Goal: Book appointment/travel/reservation

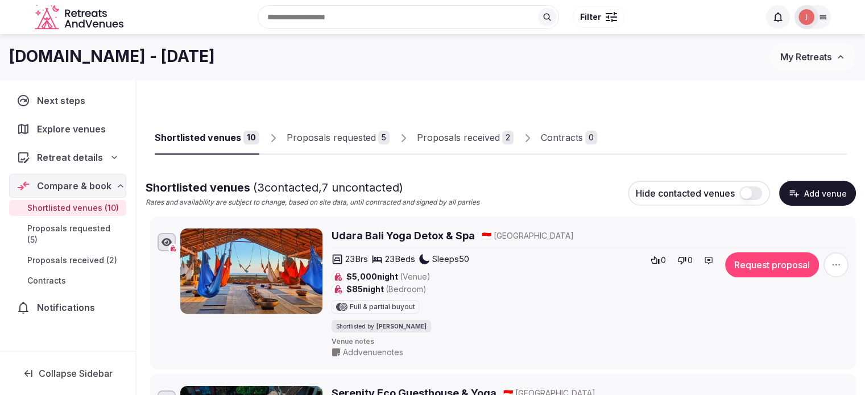
click at [67, 129] on span "Explore venues" at bounding box center [73, 129] width 73 height 14
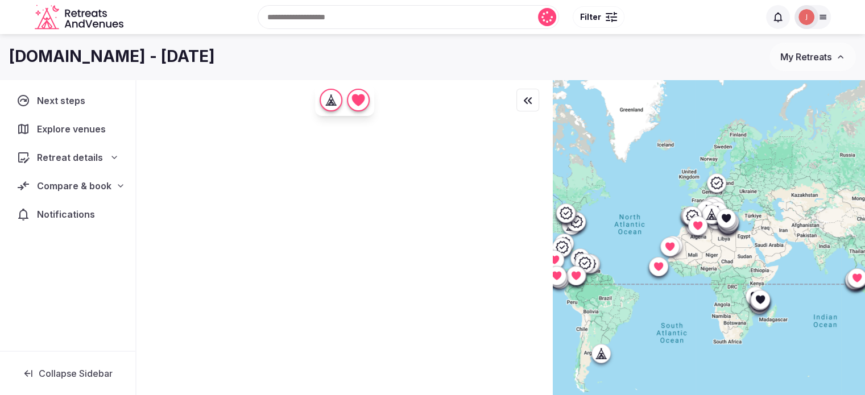
click at [371, 18] on input "text" at bounding box center [408, 17] width 301 height 24
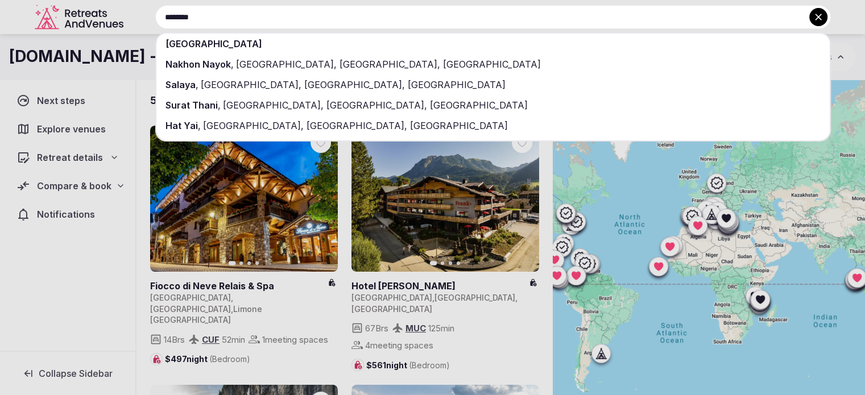
type input "********"
click at [226, 39] on div "[GEOGRAPHIC_DATA]" at bounding box center [492, 44] width 673 height 20
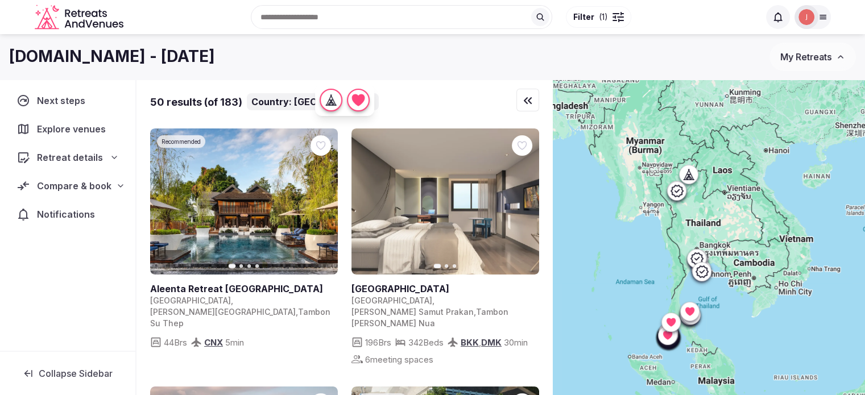
click at [621, 15] on div at bounding box center [618, 16] width 11 height 3
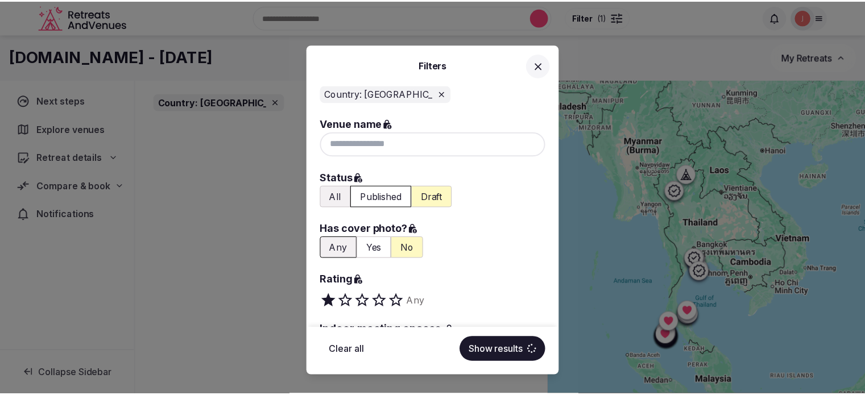
scroll to position [171, 0]
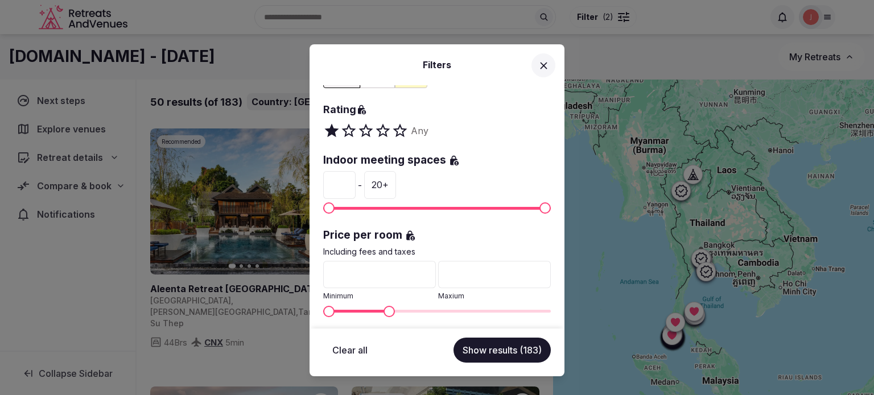
type input "***"
click at [384, 307] on span "Maximum" at bounding box center [388, 311] width 11 height 11
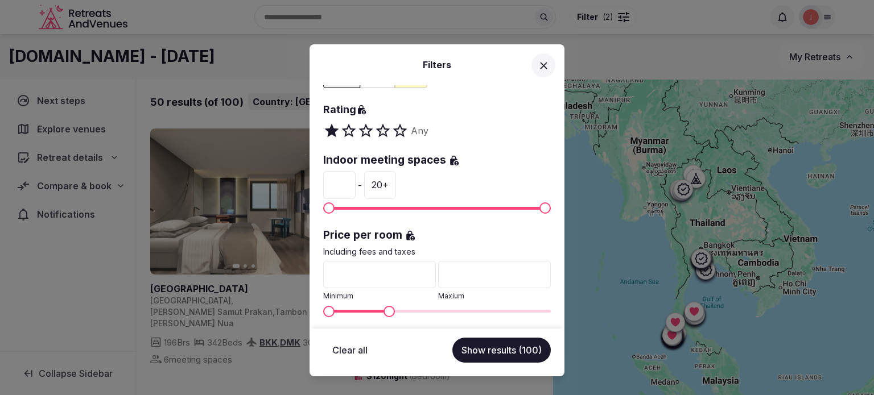
click at [501, 350] on button "Show results (100)" at bounding box center [501, 350] width 98 height 25
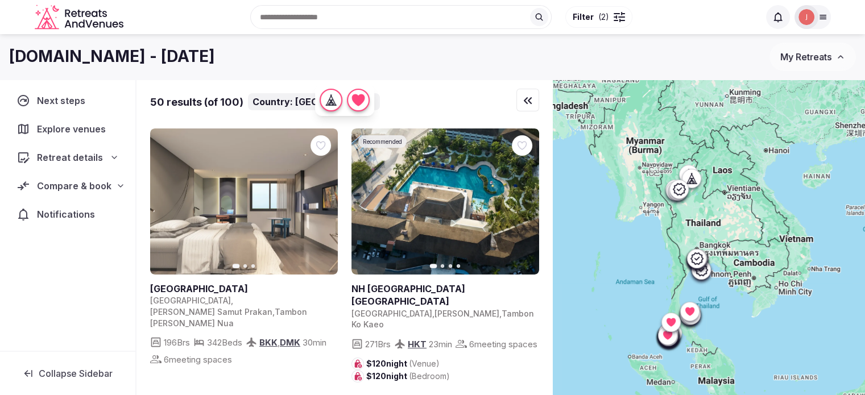
click at [527, 106] on icon "button" at bounding box center [528, 101] width 14 height 14
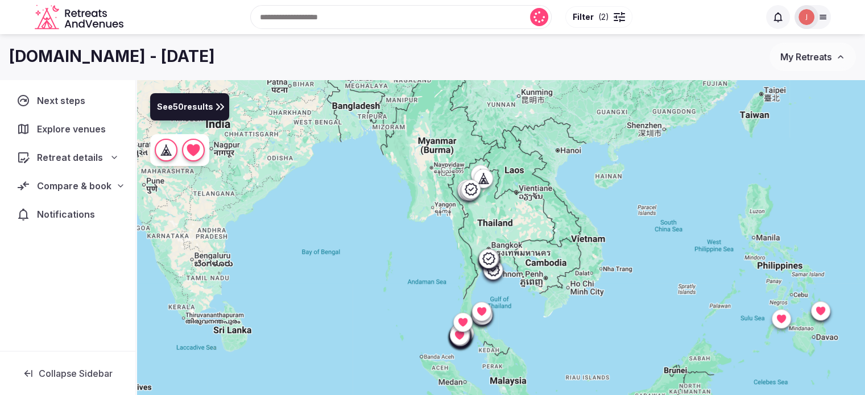
click at [183, 113] on span "See 50 results" at bounding box center [185, 107] width 56 height 13
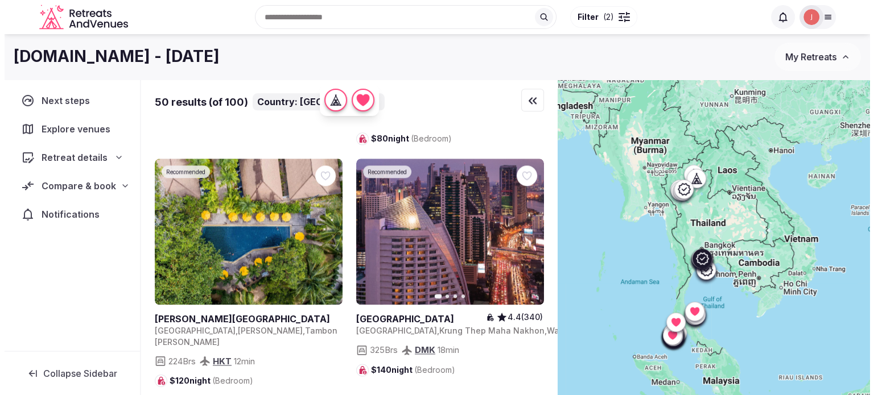
scroll to position [1763, 0]
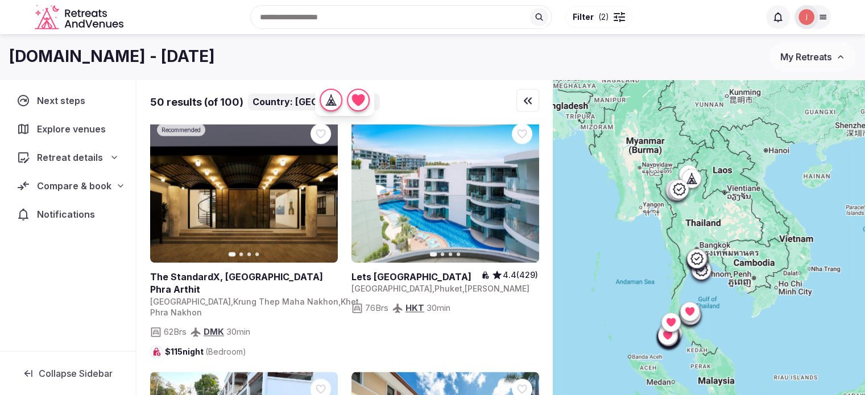
click at [592, 18] on span "Filter" at bounding box center [583, 16] width 21 height 11
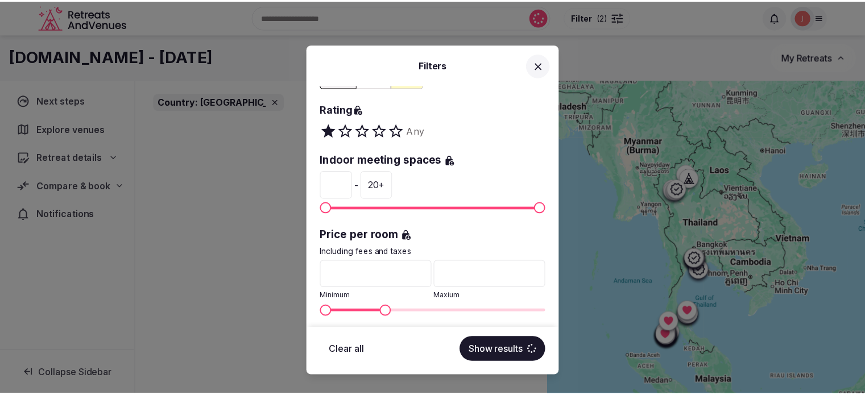
scroll to position [284, 0]
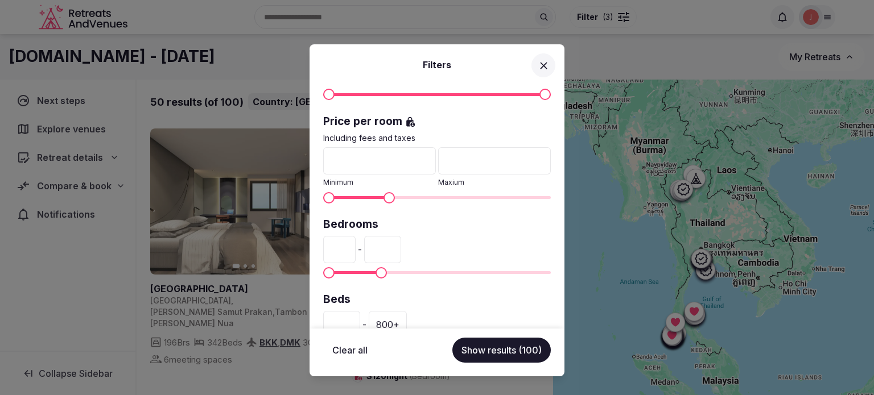
type input "**"
click at [376, 270] on span "Maximum" at bounding box center [380, 272] width 11 height 11
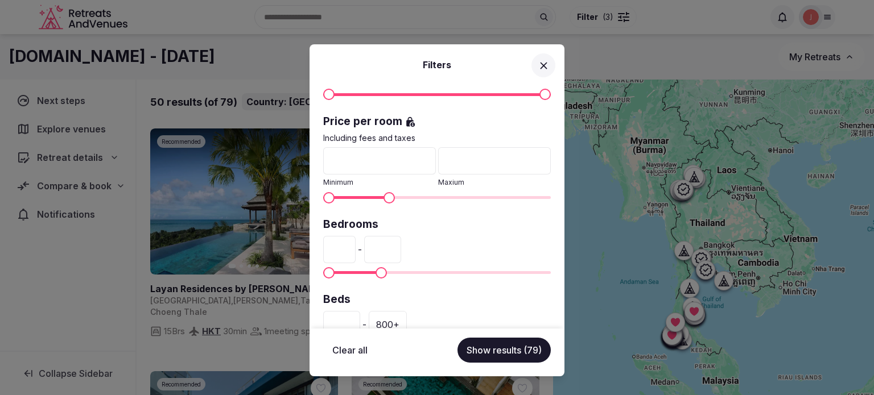
click at [497, 347] on button "Show results (79)" at bounding box center [503, 350] width 93 height 25
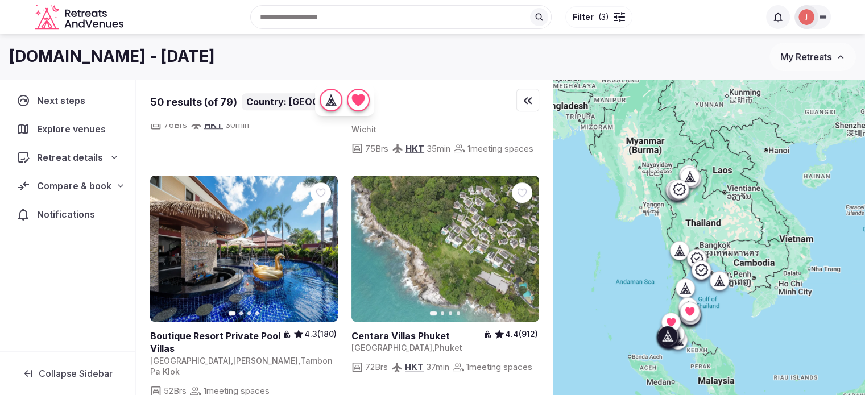
scroll to position [967, 0]
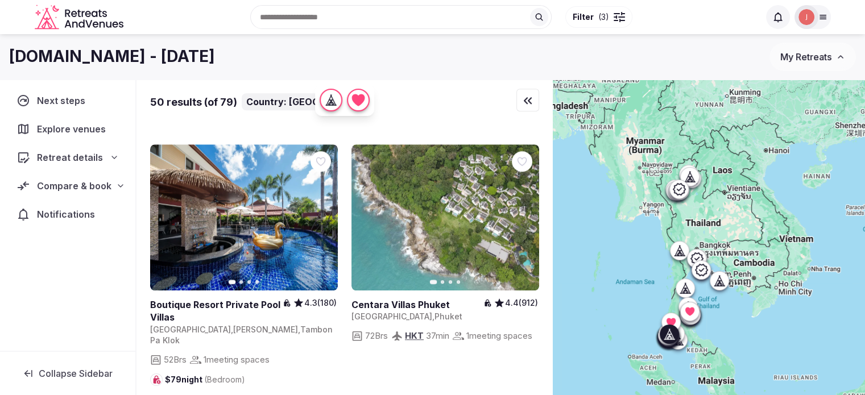
click at [316, 208] on button "Next slide" at bounding box center [322, 217] width 18 height 18
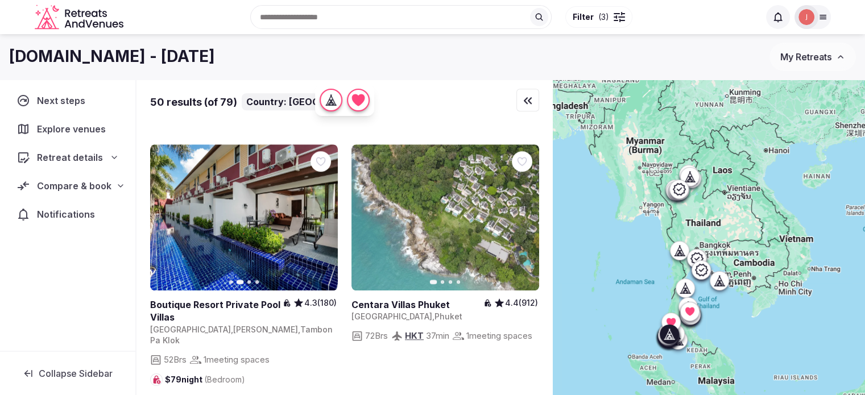
click at [316, 208] on button "Next slide" at bounding box center [322, 217] width 18 height 18
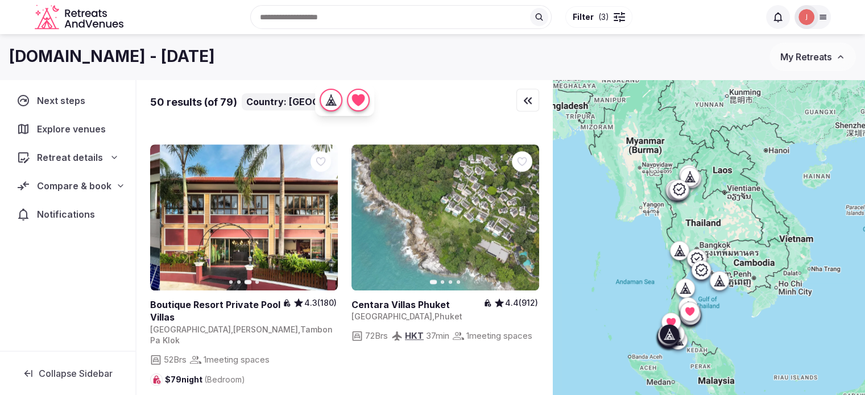
click at [316, 208] on button "Next slide" at bounding box center [322, 217] width 18 height 18
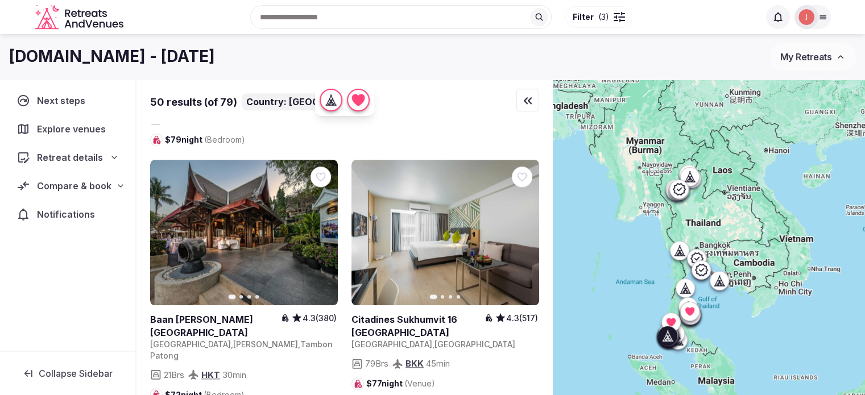
scroll to position [1195, 0]
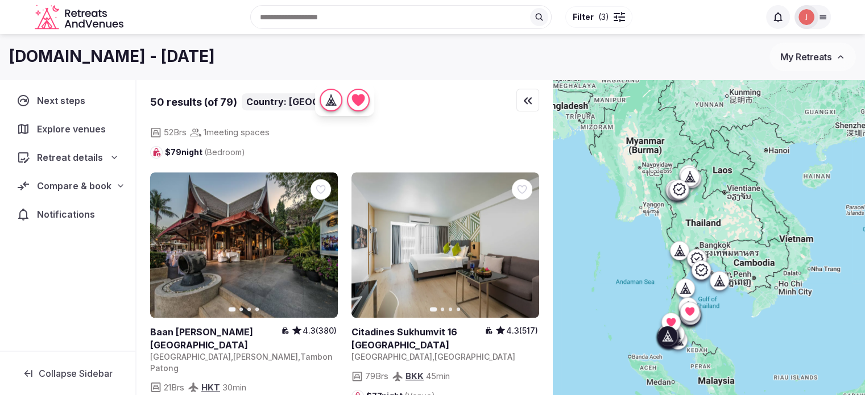
click at [323, 241] on icon "button" at bounding box center [322, 245] width 5 height 8
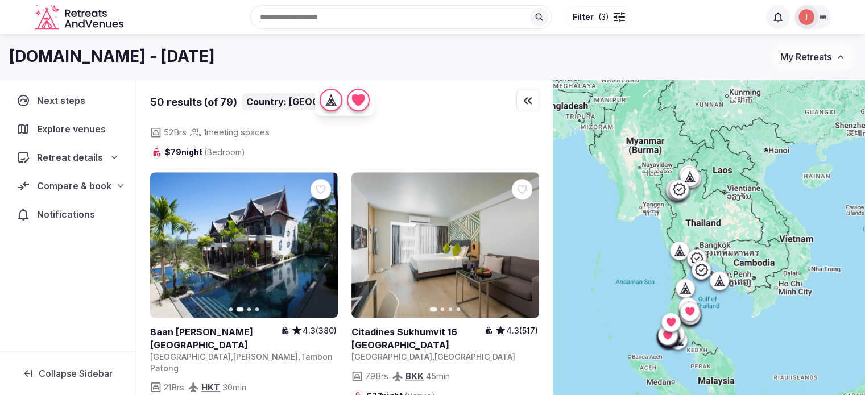
click at [321, 241] on icon "button" at bounding box center [321, 245] width 9 height 9
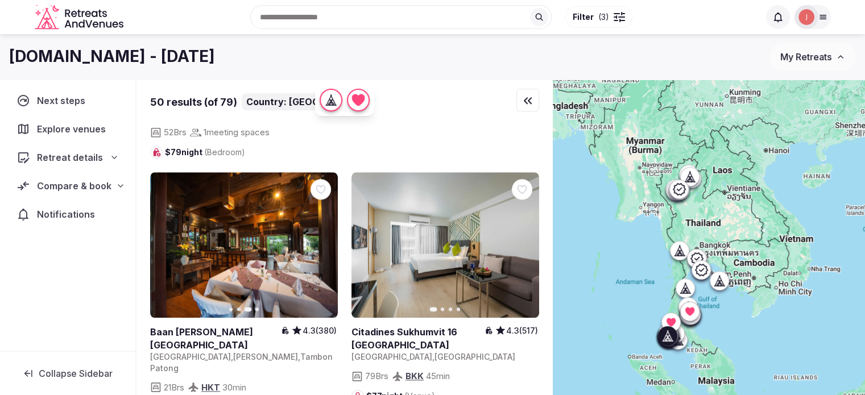
click at [321, 241] on icon "button" at bounding box center [321, 245] width 9 height 9
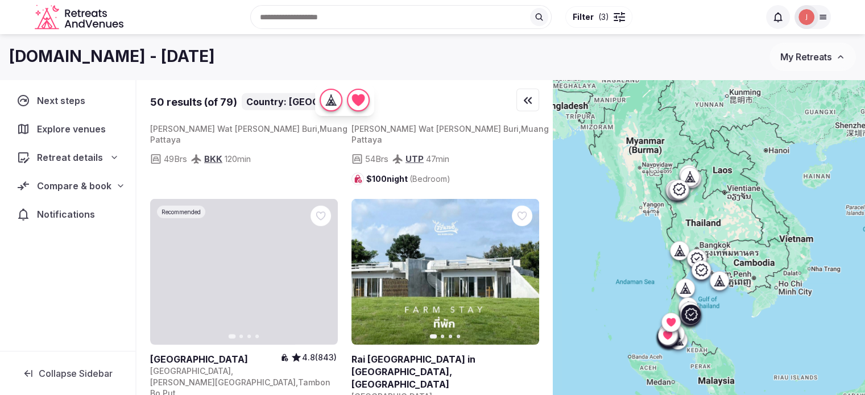
scroll to position [3185, 0]
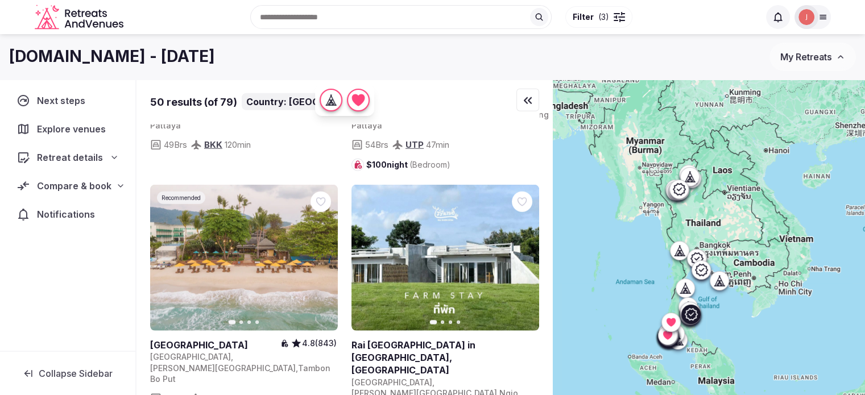
click at [322, 254] on icon "button" at bounding box center [322, 258] width 5 height 8
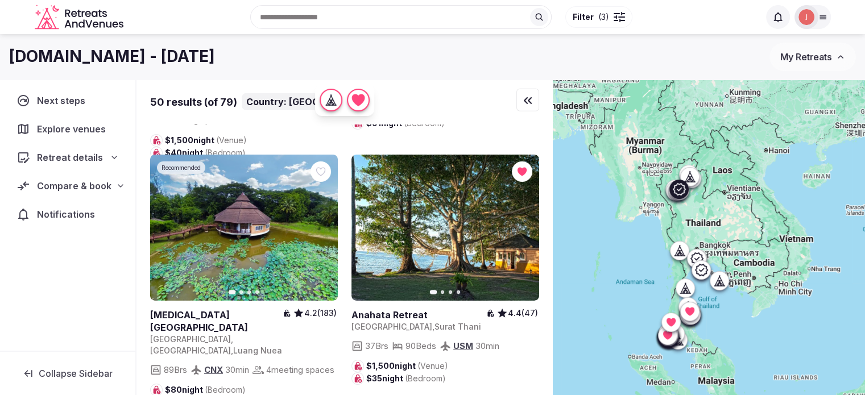
scroll to position [3754, 0]
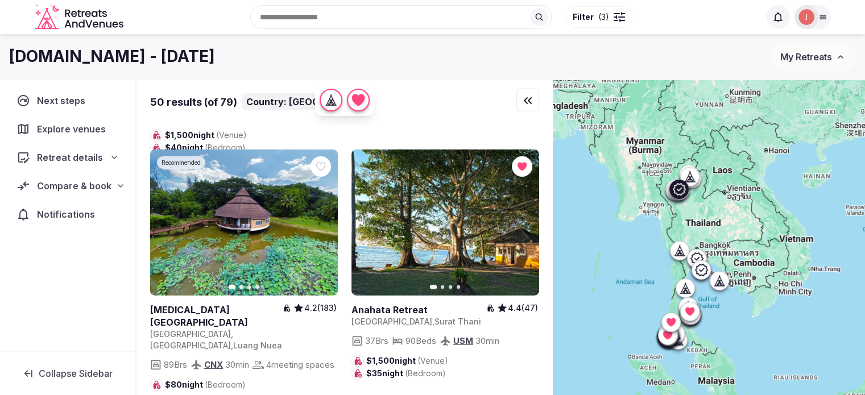
click at [323, 213] on button "Next slide" at bounding box center [322, 222] width 18 height 18
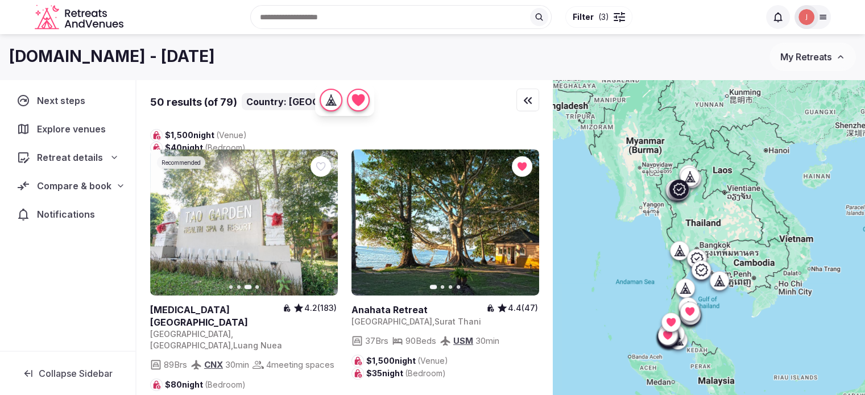
click at [323, 213] on button "Next slide" at bounding box center [322, 222] width 18 height 18
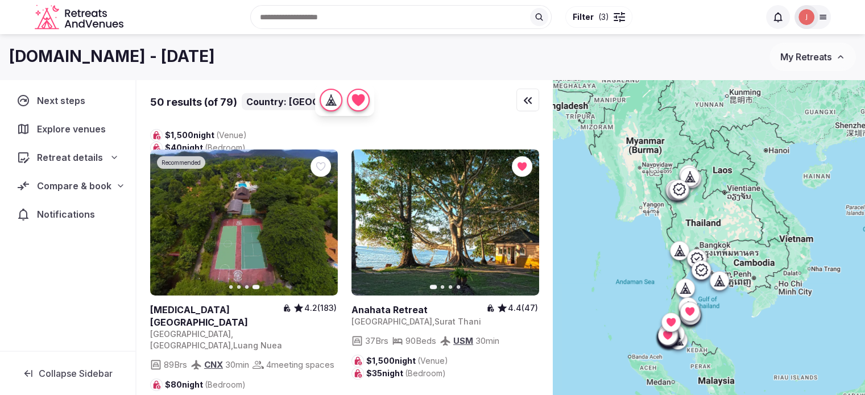
click at [521, 218] on icon "button" at bounding box center [523, 222] width 9 height 9
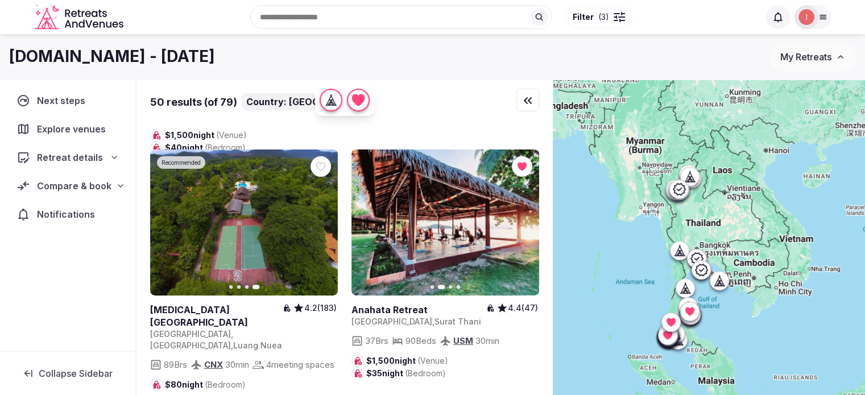
click at [524, 218] on icon "button" at bounding box center [523, 222] width 9 height 9
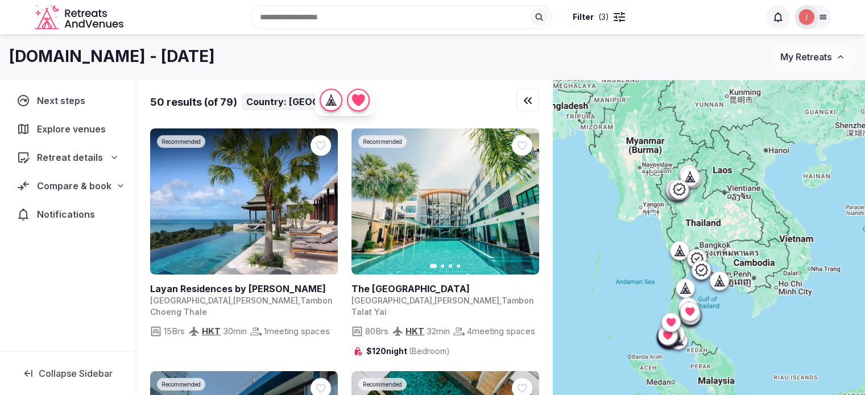
scroll to position [3697, 0]
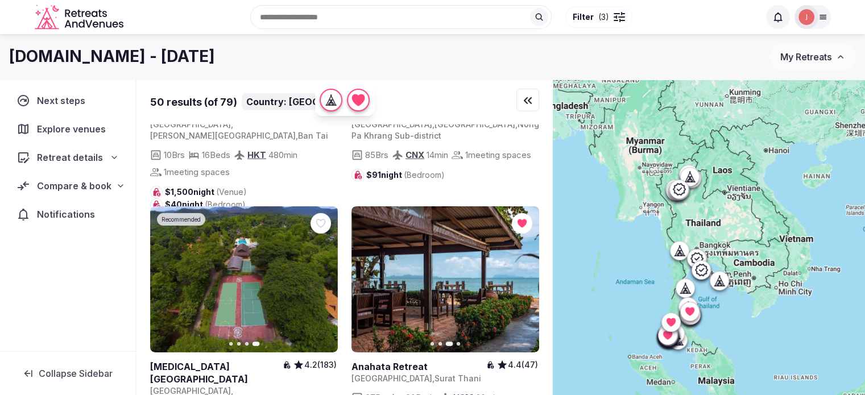
click at [0, 0] on icon at bounding box center [0, 0] width 0 height 0
click at [104, 187] on span "Compare & book" at bounding box center [74, 186] width 75 height 14
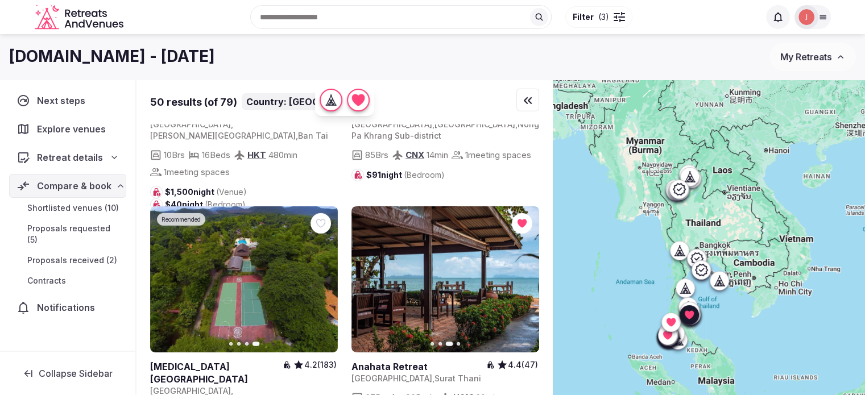
click at [80, 212] on span "Shortlisted venues (10)" at bounding box center [73, 207] width 92 height 11
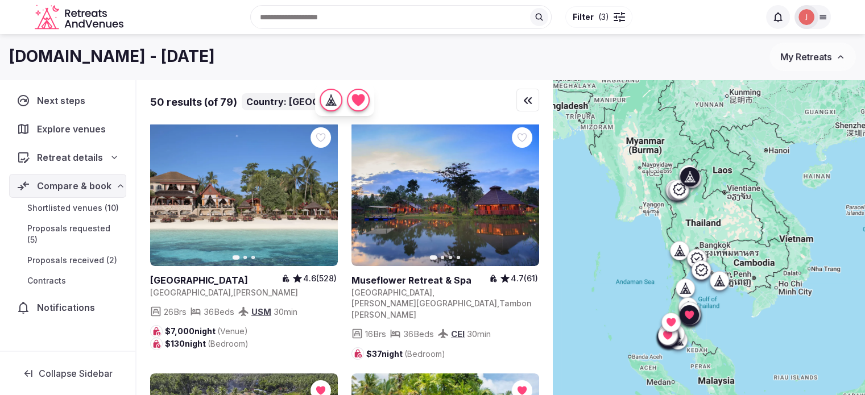
scroll to position [3982, 0]
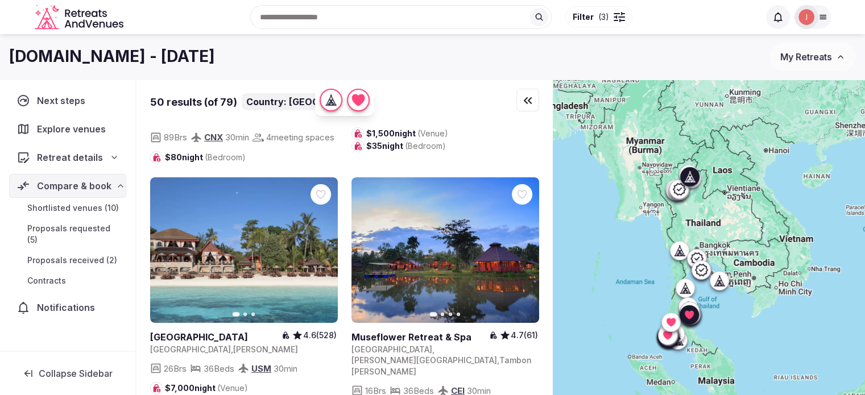
click at [523, 246] on icon "button" at bounding box center [523, 250] width 9 height 9
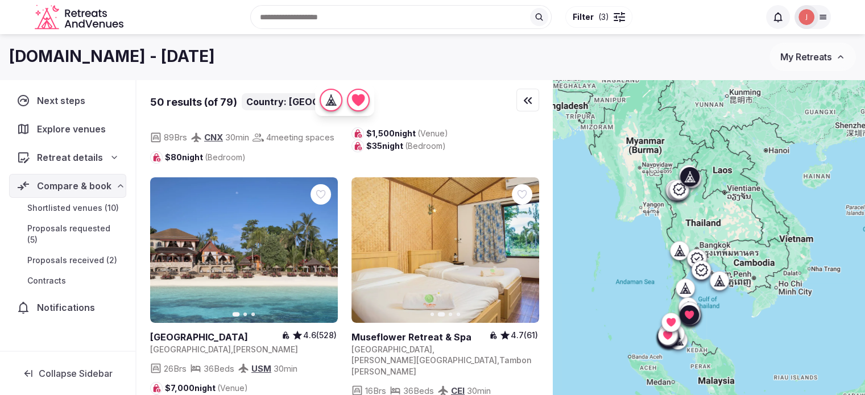
click at [523, 246] on icon "button" at bounding box center [523, 250] width 9 height 9
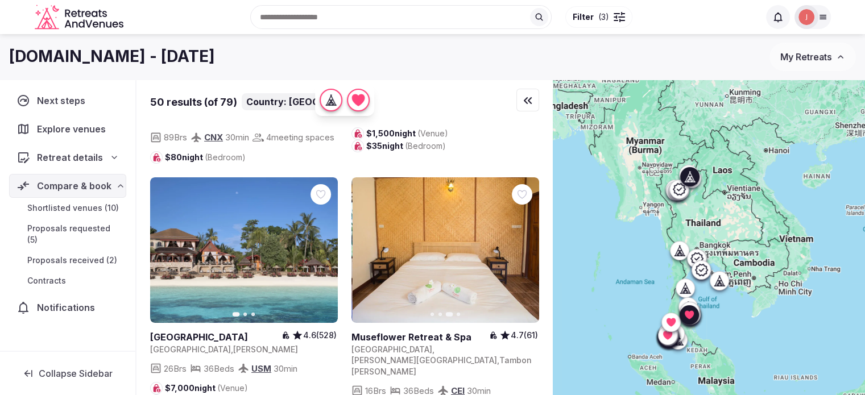
click at [523, 246] on icon "button" at bounding box center [523, 250] width 9 height 9
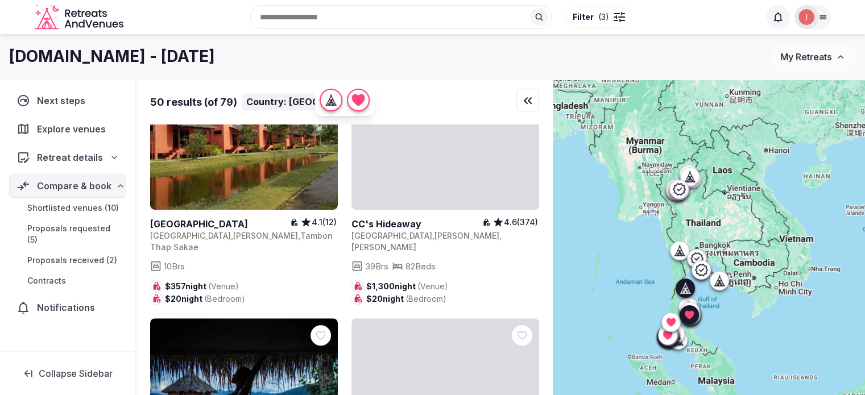
scroll to position [5006, 0]
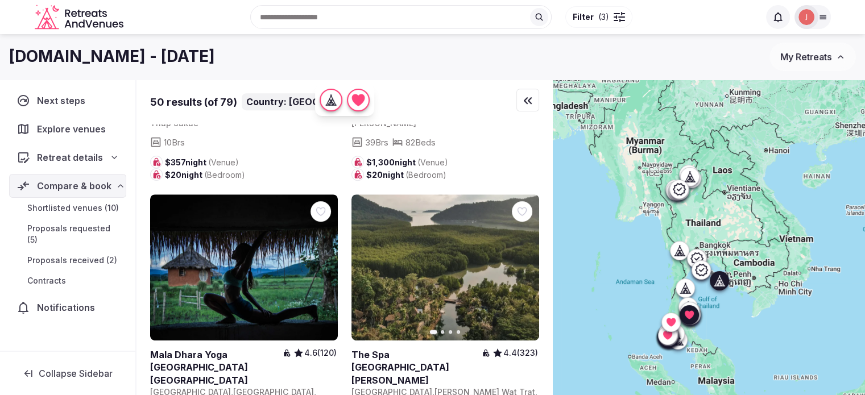
click at [524, 263] on icon "button" at bounding box center [523, 267] width 9 height 9
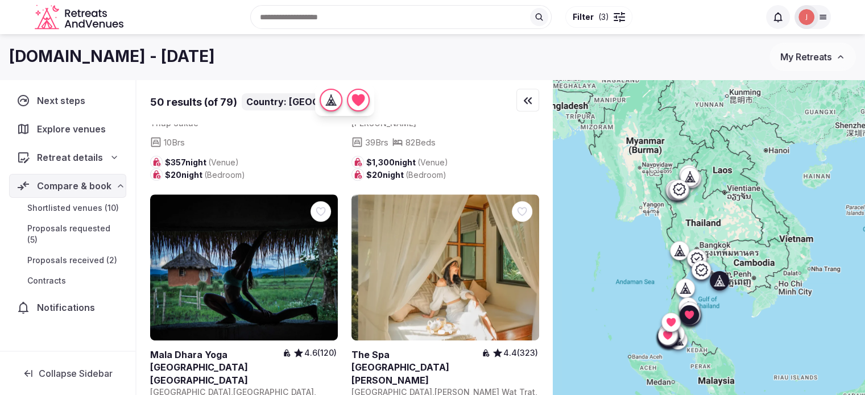
click at [524, 263] on icon "button" at bounding box center [523, 267] width 9 height 9
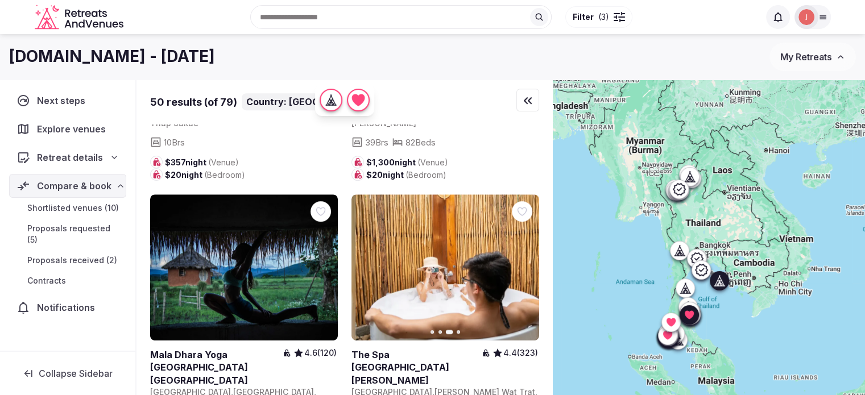
click at [524, 263] on icon "button" at bounding box center [523, 267] width 9 height 9
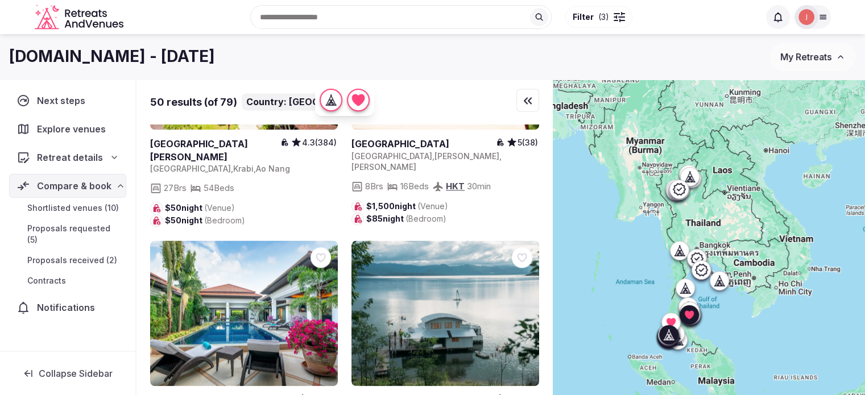
scroll to position [6004, 0]
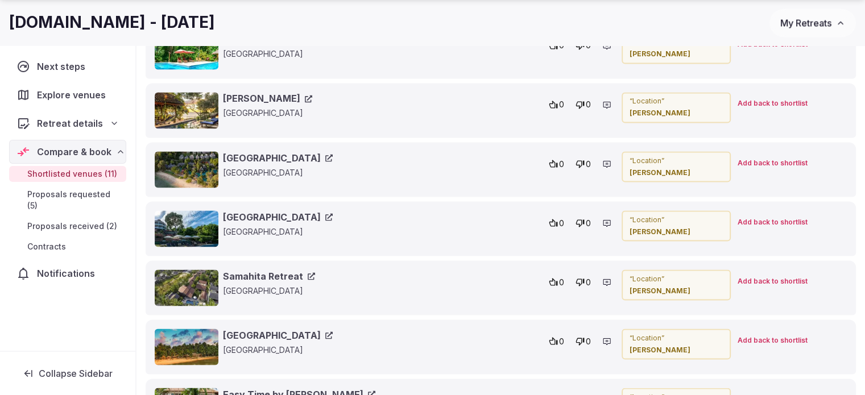
scroll to position [2048, 0]
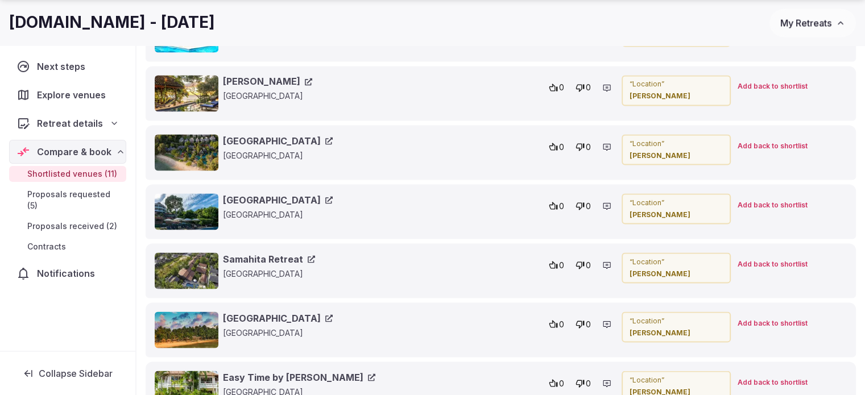
click at [276, 315] on link "Orion Healing Centre" at bounding box center [278, 318] width 110 height 13
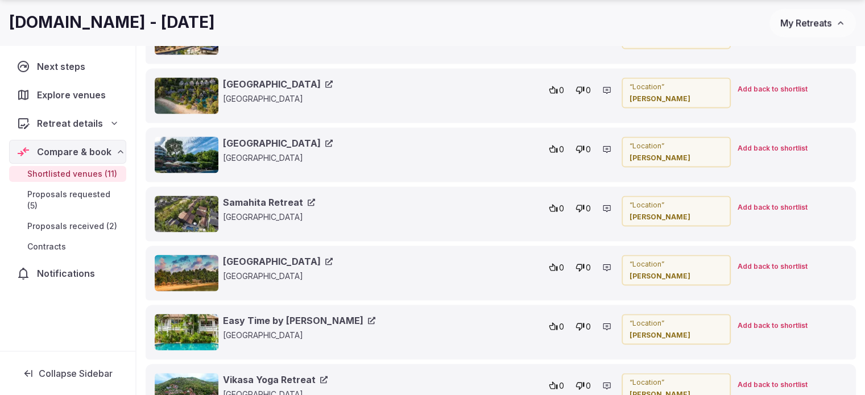
scroll to position [2218, 0]
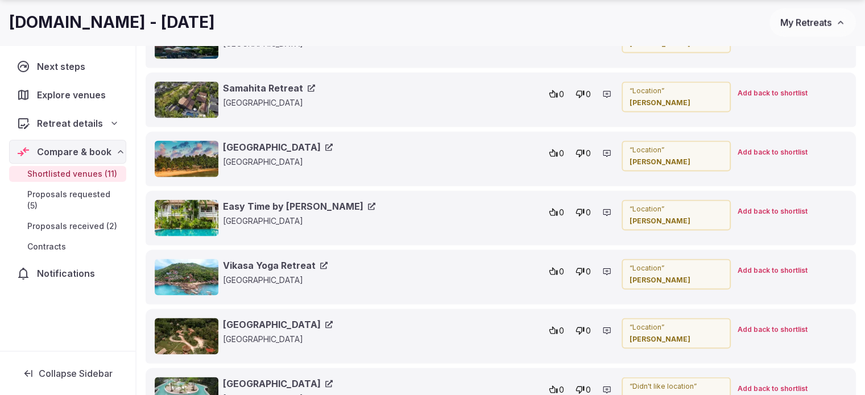
click at [267, 320] on link "Khaosok Eco Resort" at bounding box center [278, 325] width 110 height 13
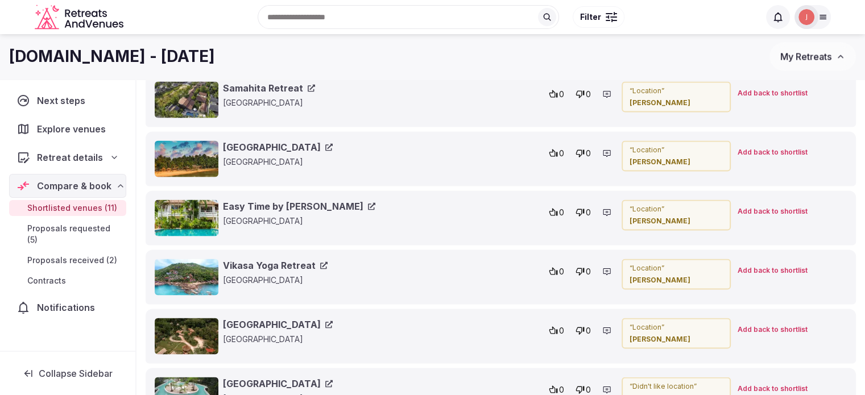
click at [779, 150] on span "Add back to shortlist" at bounding box center [773, 153] width 70 height 10
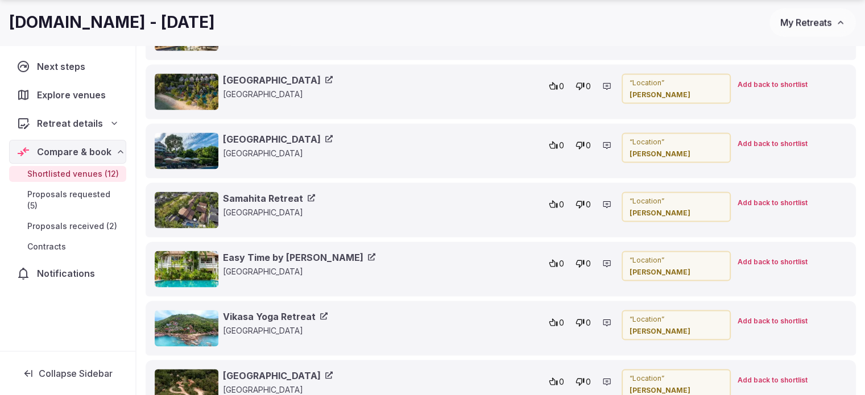
scroll to position [2280, 0]
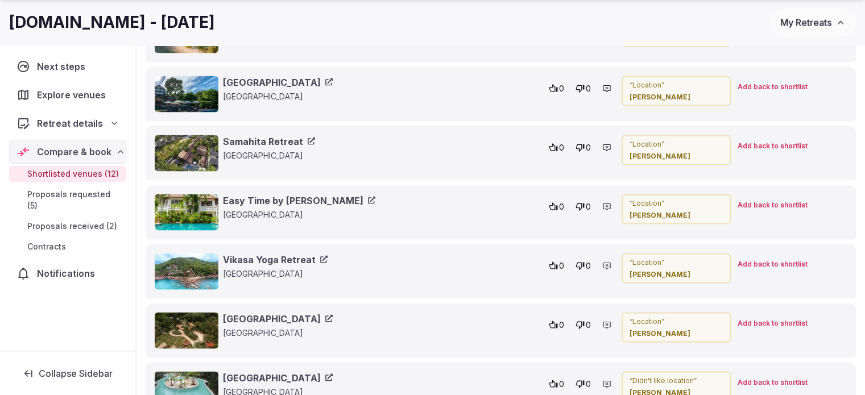
click at [749, 313] on div "Add back to shortlist" at bounding box center [792, 324] width 109 height 23
click at [753, 319] on span "Add back to shortlist" at bounding box center [773, 324] width 70 height 10
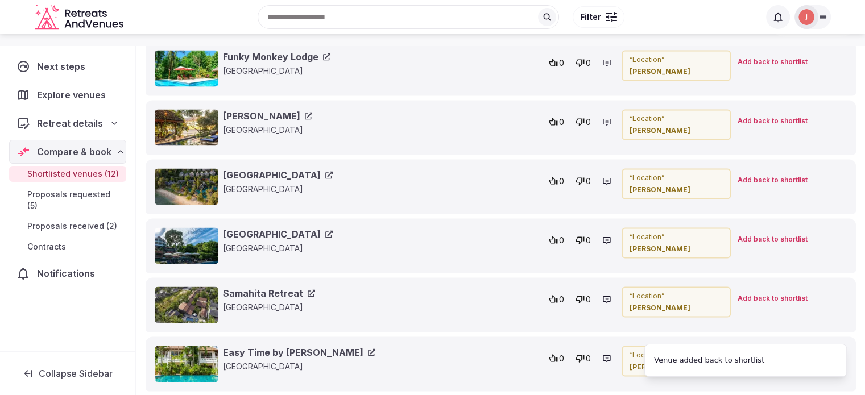
scroll to position [2284, 0]
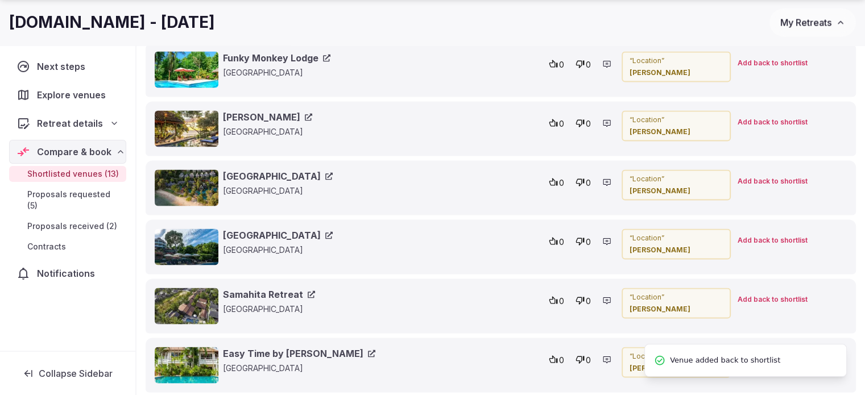
click at [261, 229] on link "[GEOGRAPHIC_DATA]" at bounding box center [278, 235] width 110 height 13
click at [259, 288] on link "Samahita Retreat" at bounding box center [269, 294] width 92 height 13
click at [262, 170] on link "[GEOGRAPHIC_DATA]" at bounding box center [278, 176] width 110 height 13
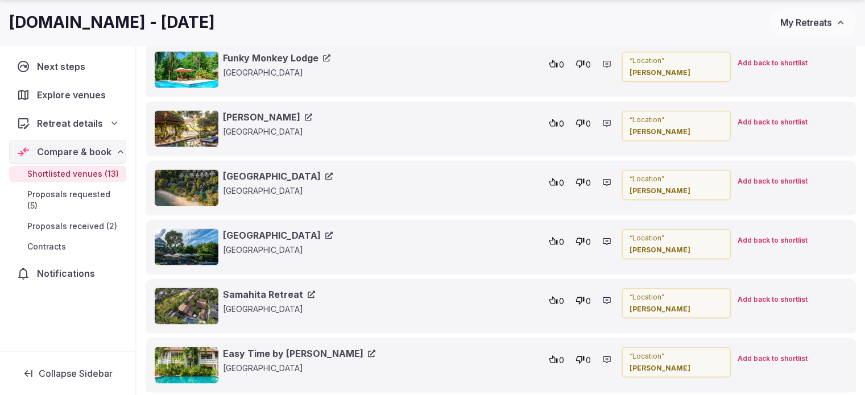
drag, startPoint x: 768, startPoint y: 234, endPoint x: 761, endPoint y: 234, distance: 7.4
click at [768, 236] on span "Add back to shortlist" at bounding box center [773, 241] width 70 height 10
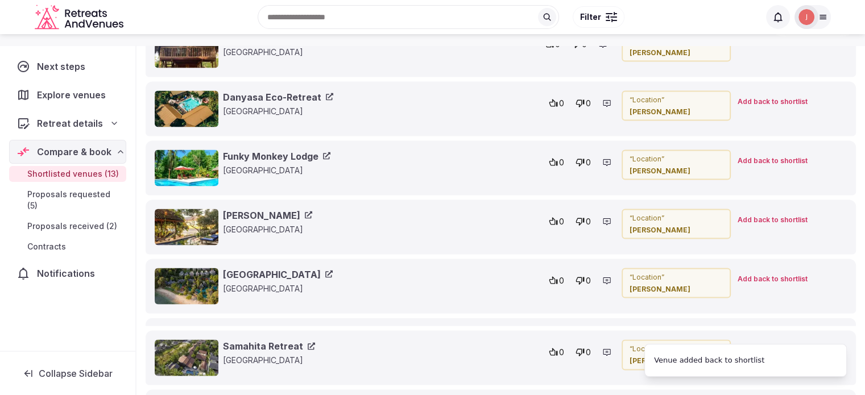
scroll to position [2289, 0]
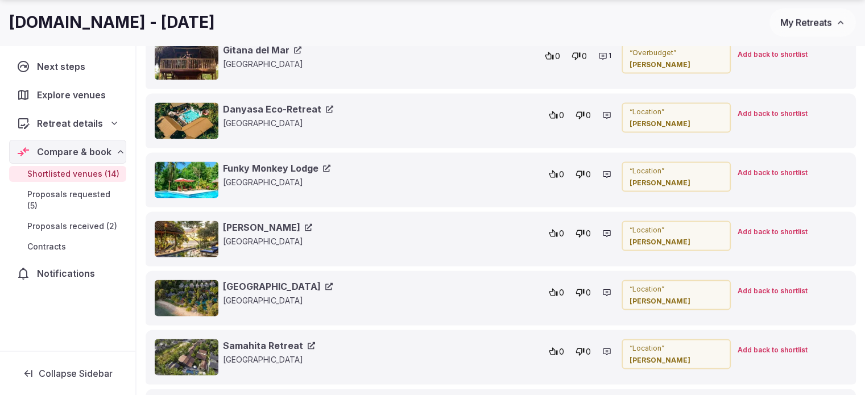
click at [758, 346] on span "Add back to shortlist" at bounding box center [773, 351] width 70 height 10
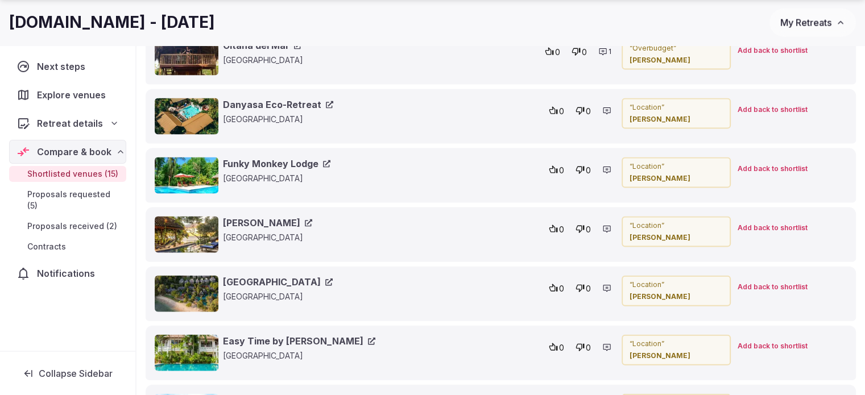
scroll to position [2521, 0]
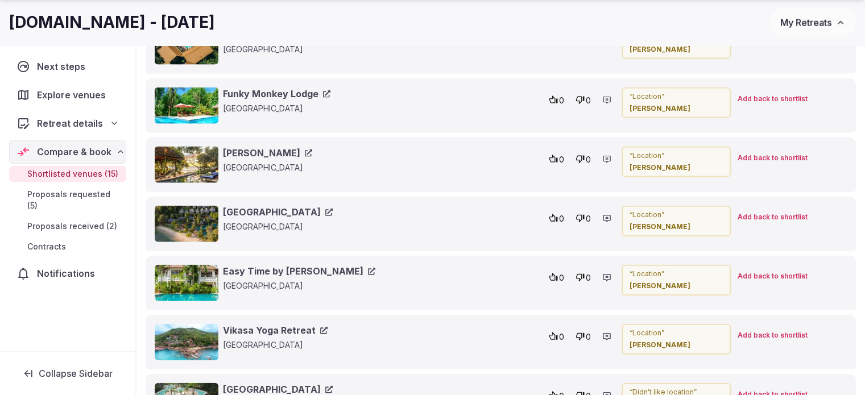
click at [273, 265] on link "Easy Time by [PERSON_NAME]" at bounding box center [299, 271] width 152 height 13
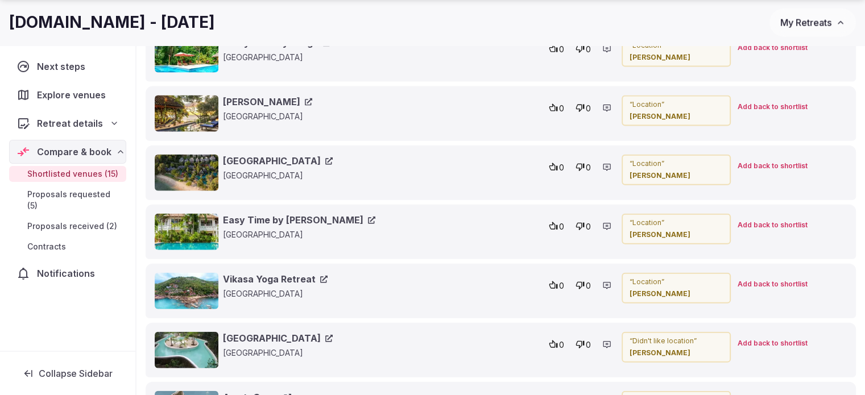
scroll to position [2578, 0]
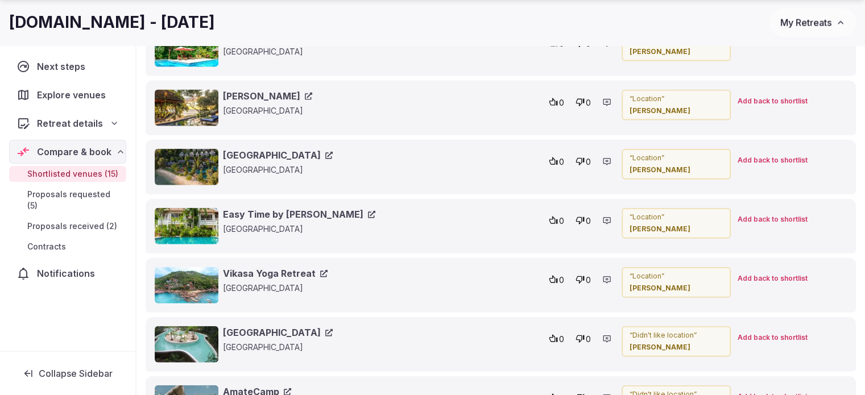
click at [753, 215] on span "Add back to shortlist" at bounding box center [773, 220] width 70 height 10
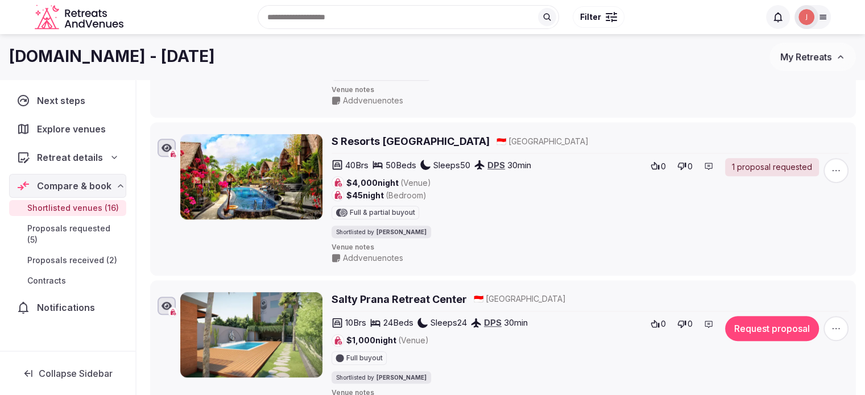
scroll to position [592, 0]
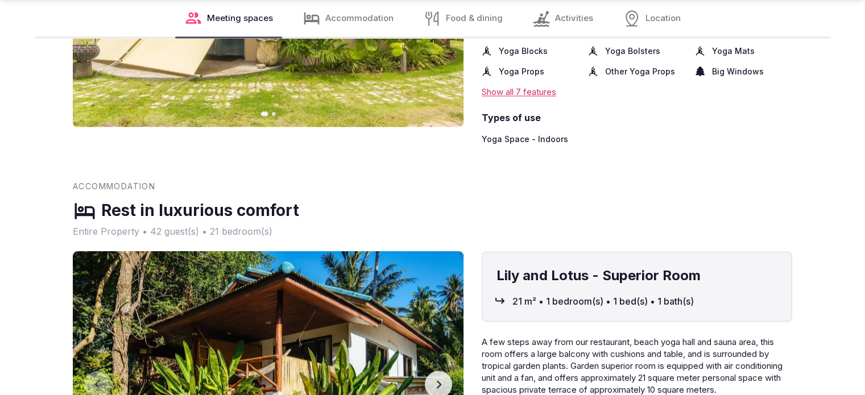
scroll to position [2275, 0]
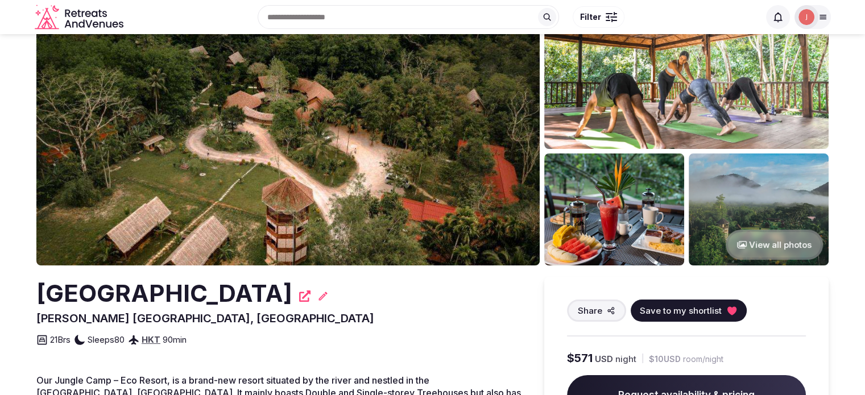
scroll to position [114, 0]
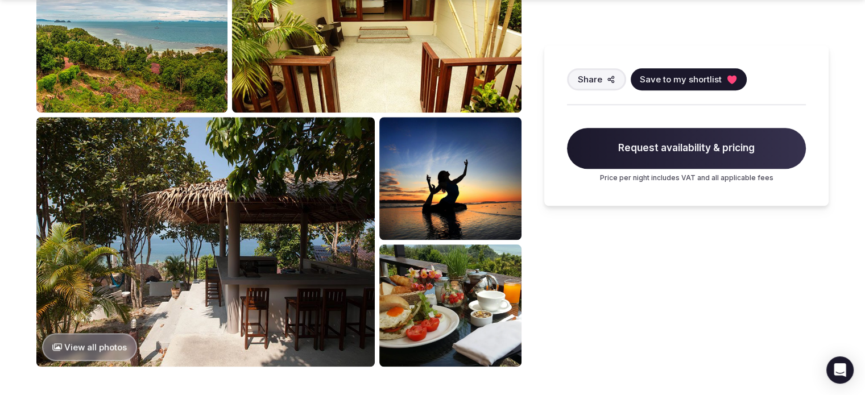
scroll to position [1138, 0]
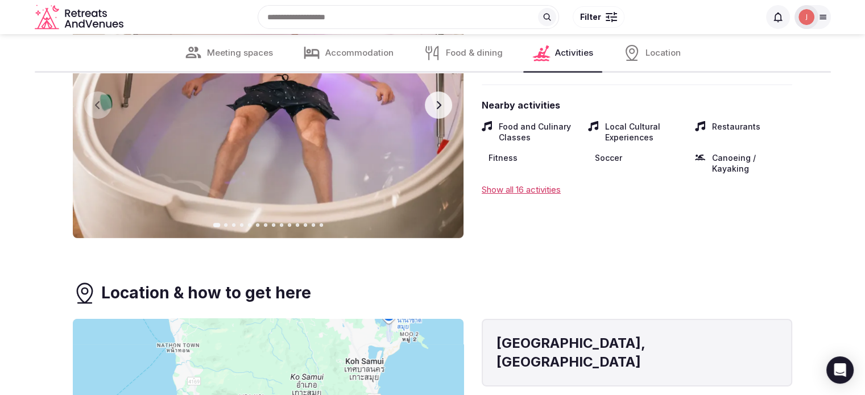
scroll to position [3754, 0]
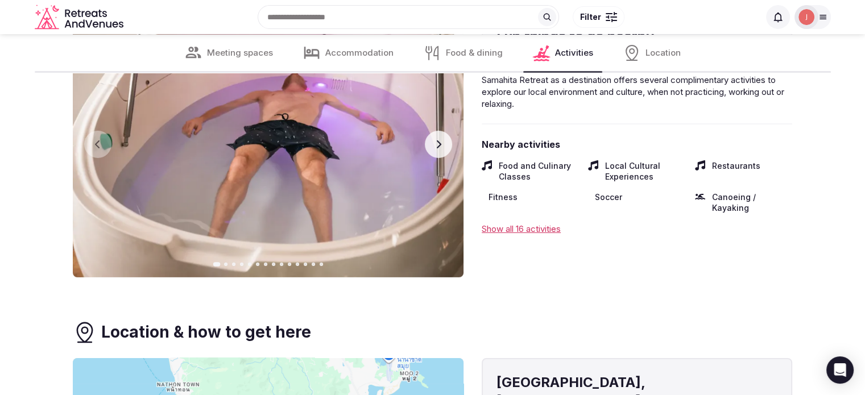
click at [440, 149] on button "Next slide" at bounding box center [438, 144] width 27 height 27
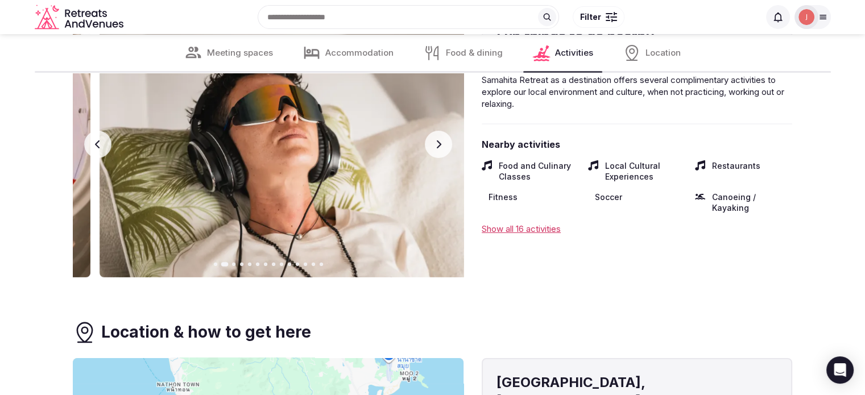
click at [440, 149] on button "Next slide" at bounding box center [438, 144] width 27 height 27
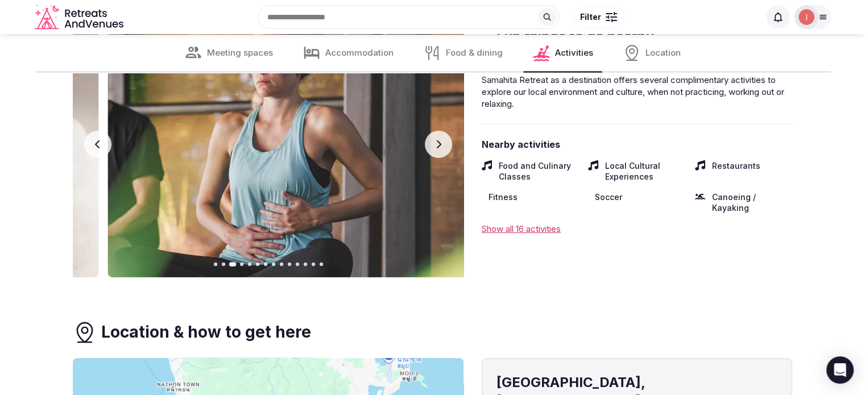
click at [440, 149] on button "Next slide" at bounding box center [438, 144] width 27 height 27
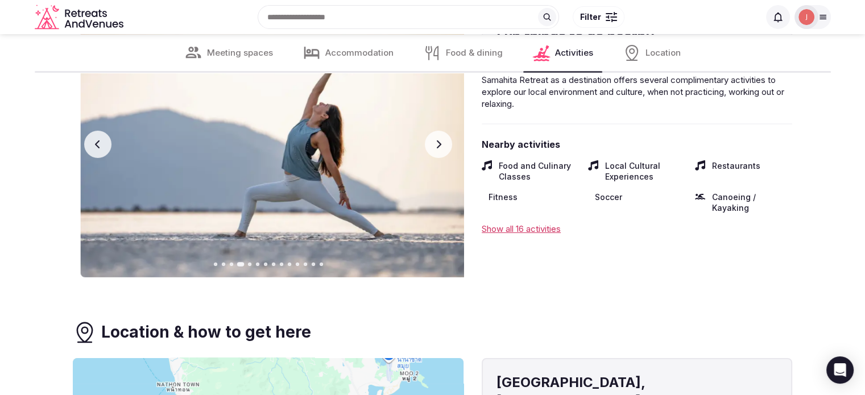
click at [440, 149] on button "Next slide" at bounding box center [438, 144] width 27 height 27
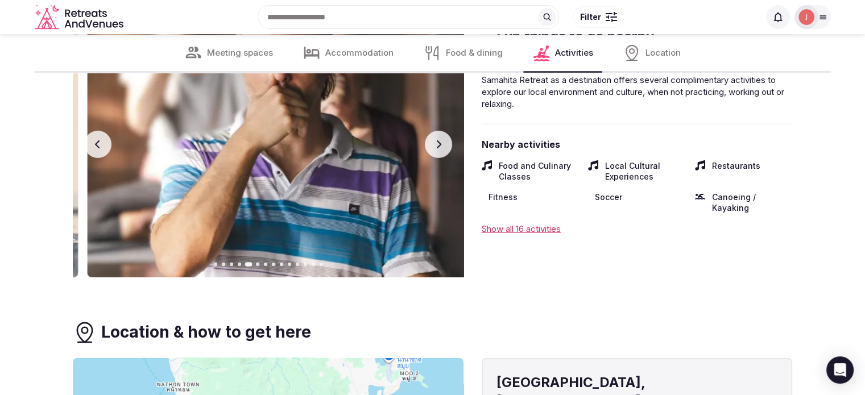
click at [440, 149] on button "Next slide" at bounding box center [438, 144] width 27 height 27
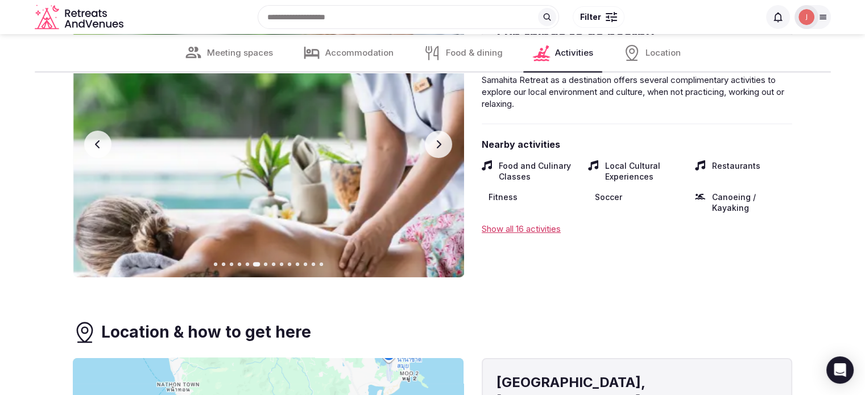
click at [447, 146] on button "Next slide" at bounding box center [438, 144] width 27 height 27
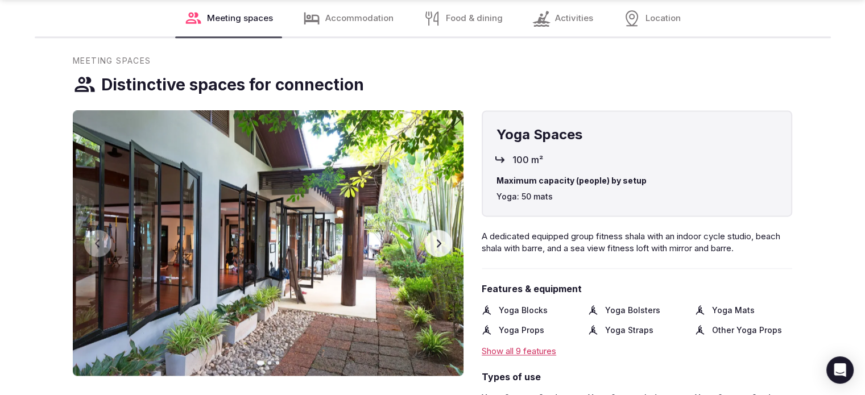
scroll to position [1593, 0]
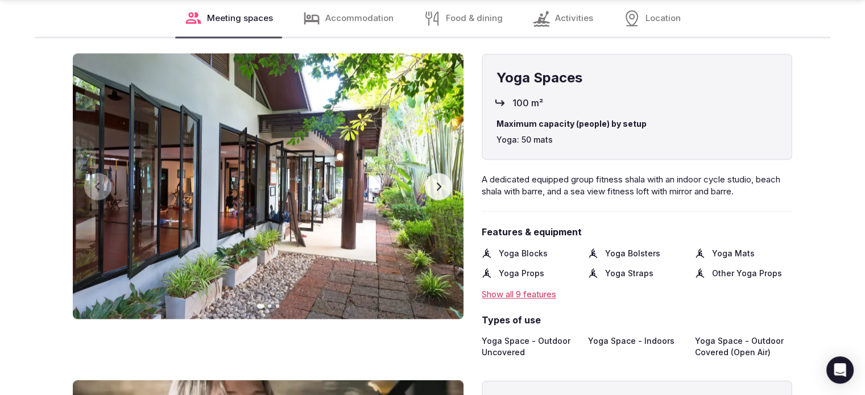
click at [444, 189] on button "Next slide" at bounding box center [438, 186] width 27 height 27
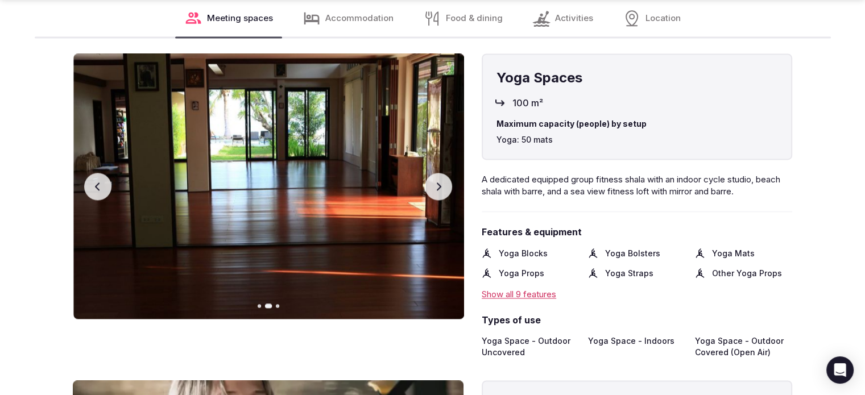
click at [444, 189] on button "Next slide" at bounding box center [438, 186] width 27 height 27
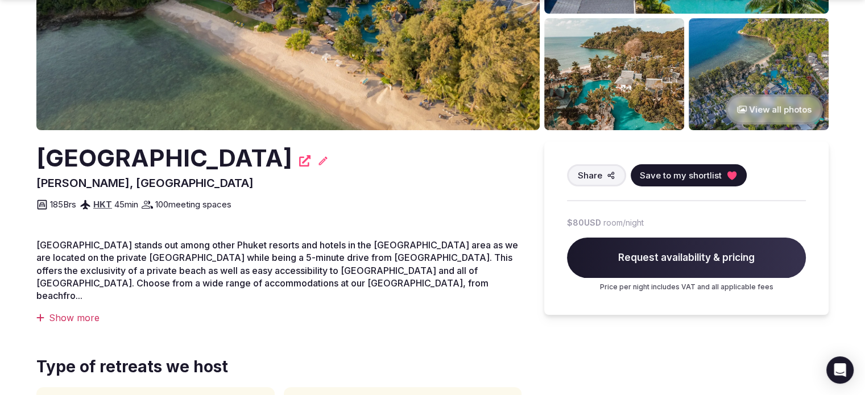
scroll to position [228, 0]
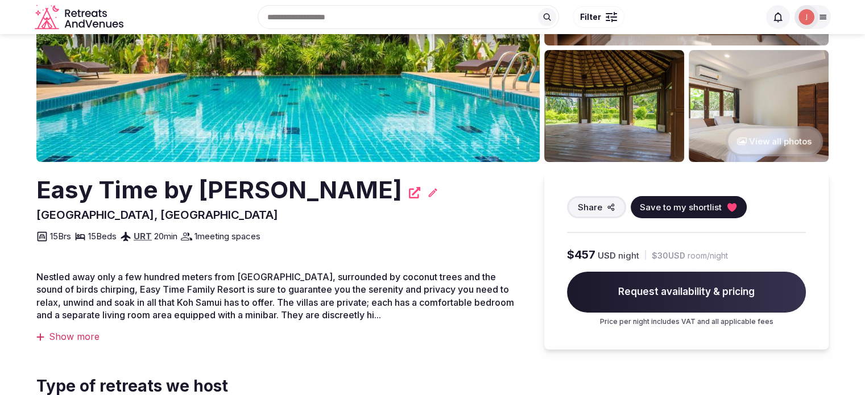
scroll to position [114, 0]
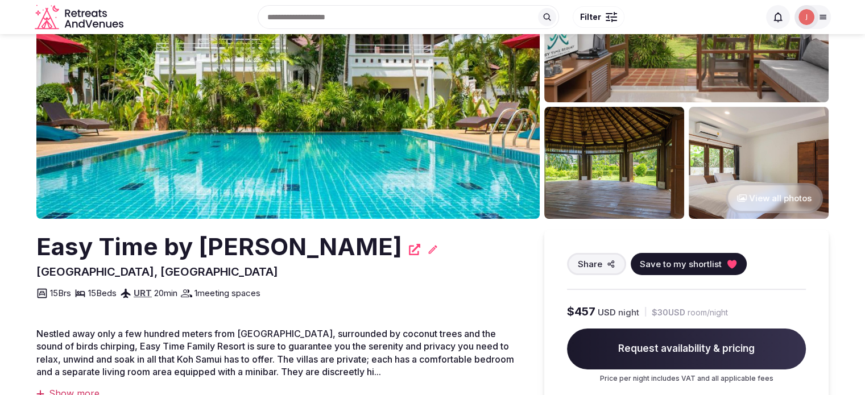
click at [562, 163] on img at bounding box center [614, 163] width 140 height 112
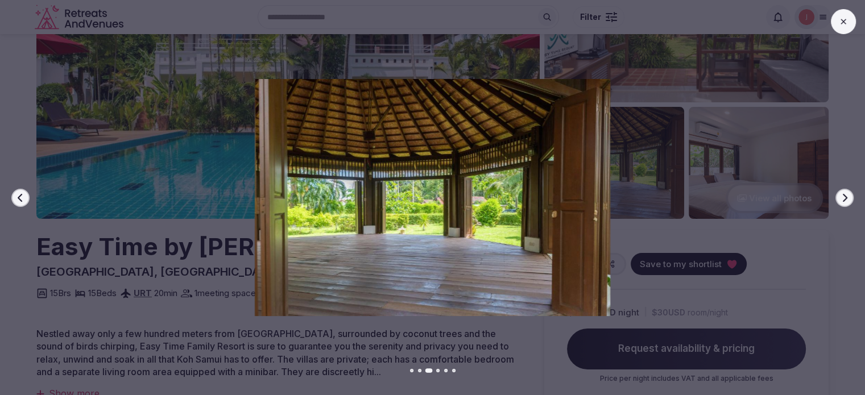
click at [838, 28] on button at bounding box center [843, 21] width 25 height 25
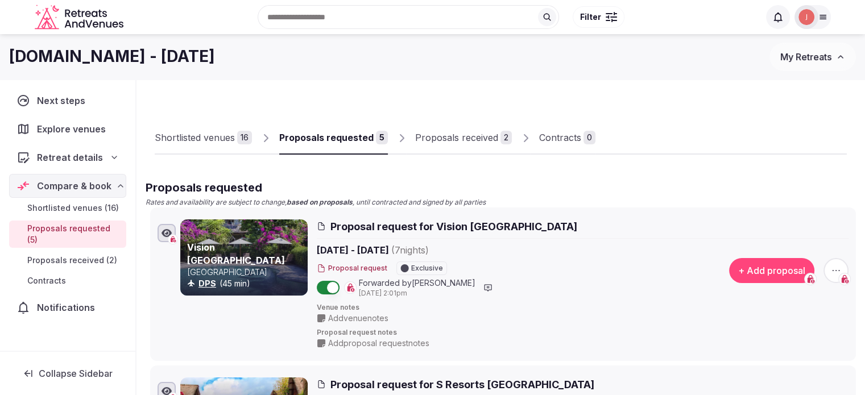
click at [221, 134] on div "Shortlisted venues" at bounding box center [195, 138] width 80 height 14
